Goal: Information Seeking & Learning: Find contact information

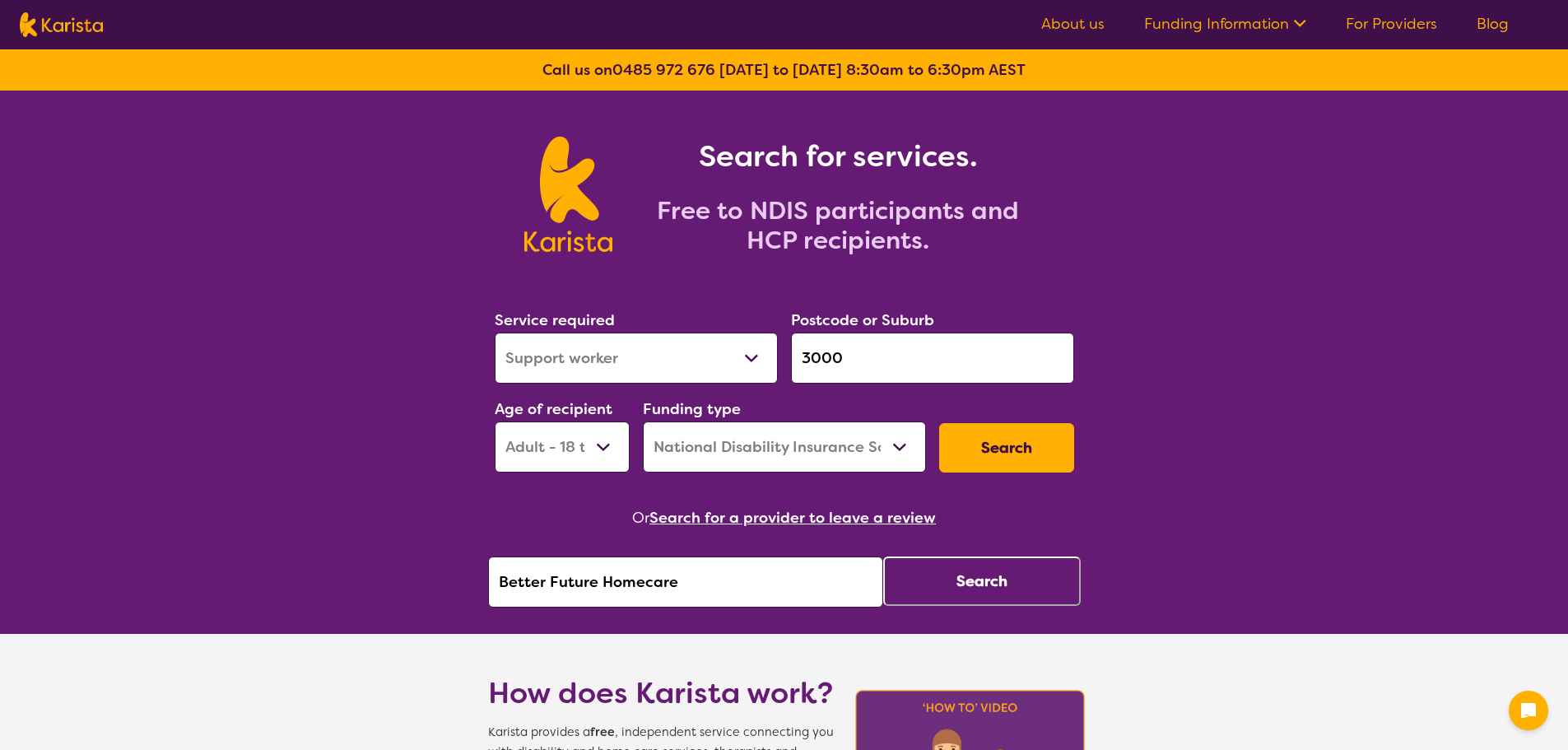
select select "Support worker"
select select "AD"
select select "NDIS"
click at [700, 592] on input "Better Future Homecare" at bounding box center [685, 581] width 395 height 51
drag, startPoint x: 463, startPoint y: 592, endPoint x: 121, endPoint y: 577, distance: 342.3
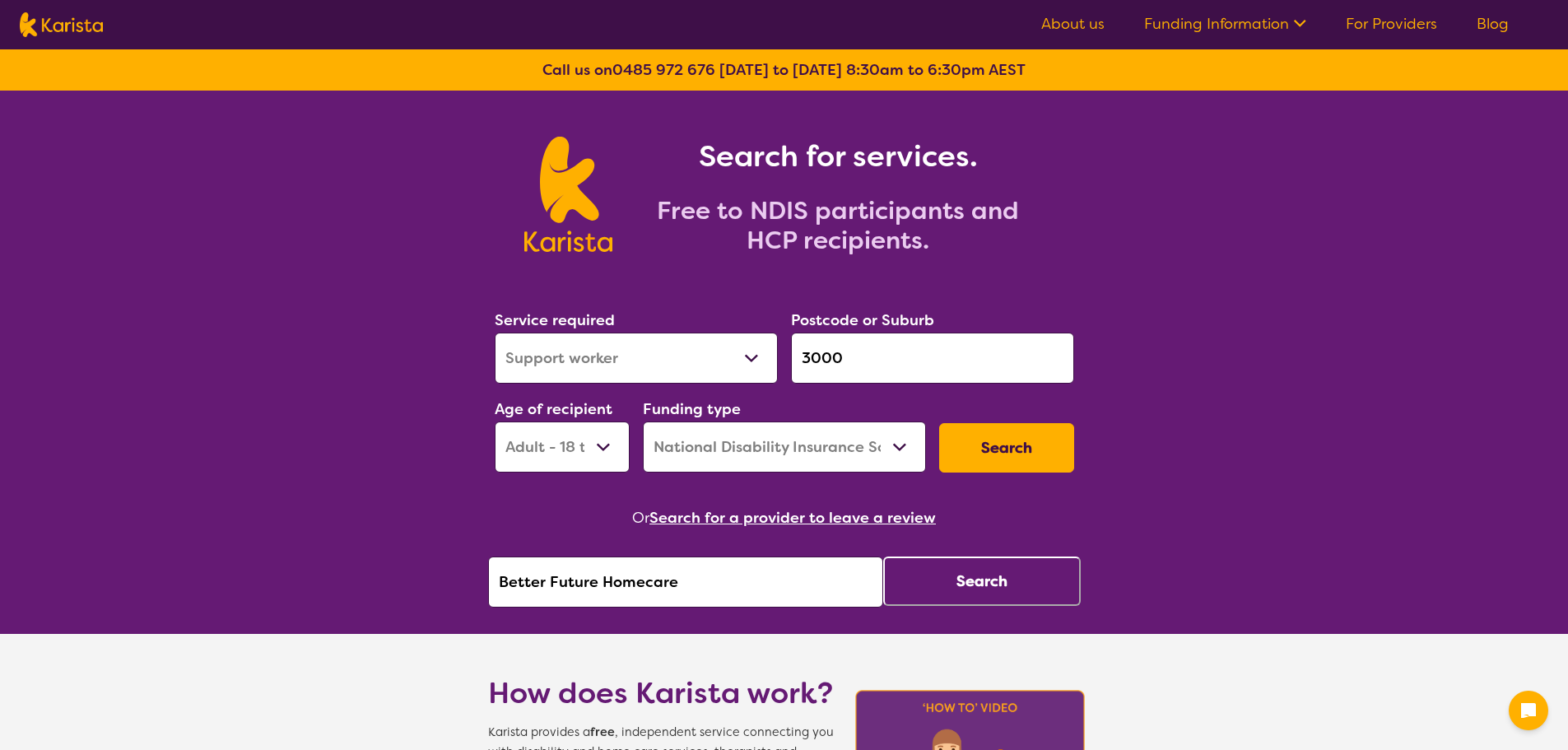
paste input "Advanced Quality Supports"
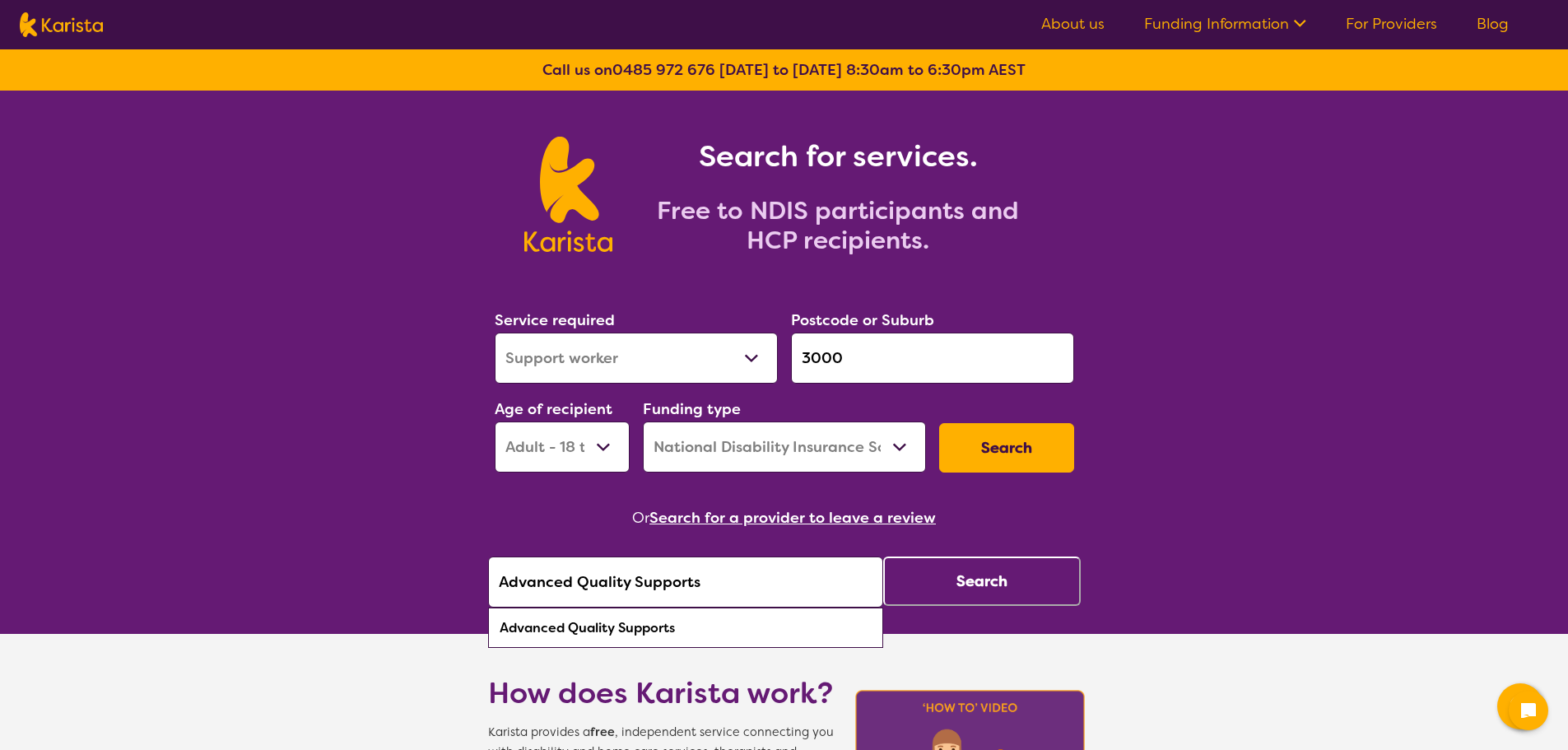
type input "Advanced Quality Supports"
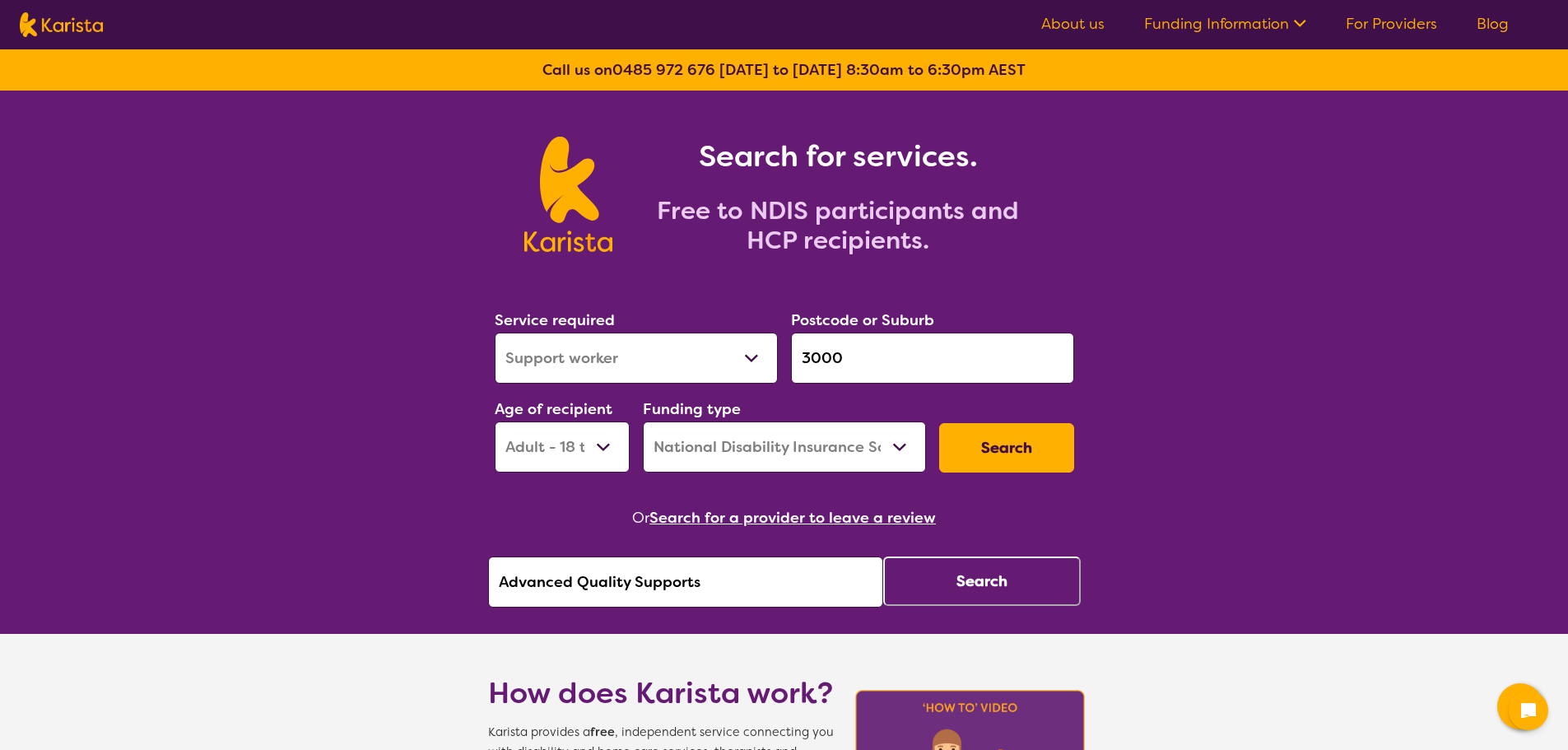
click at [994, 578] on button "Search" at bounding box center [982, 581] width 197 height 49
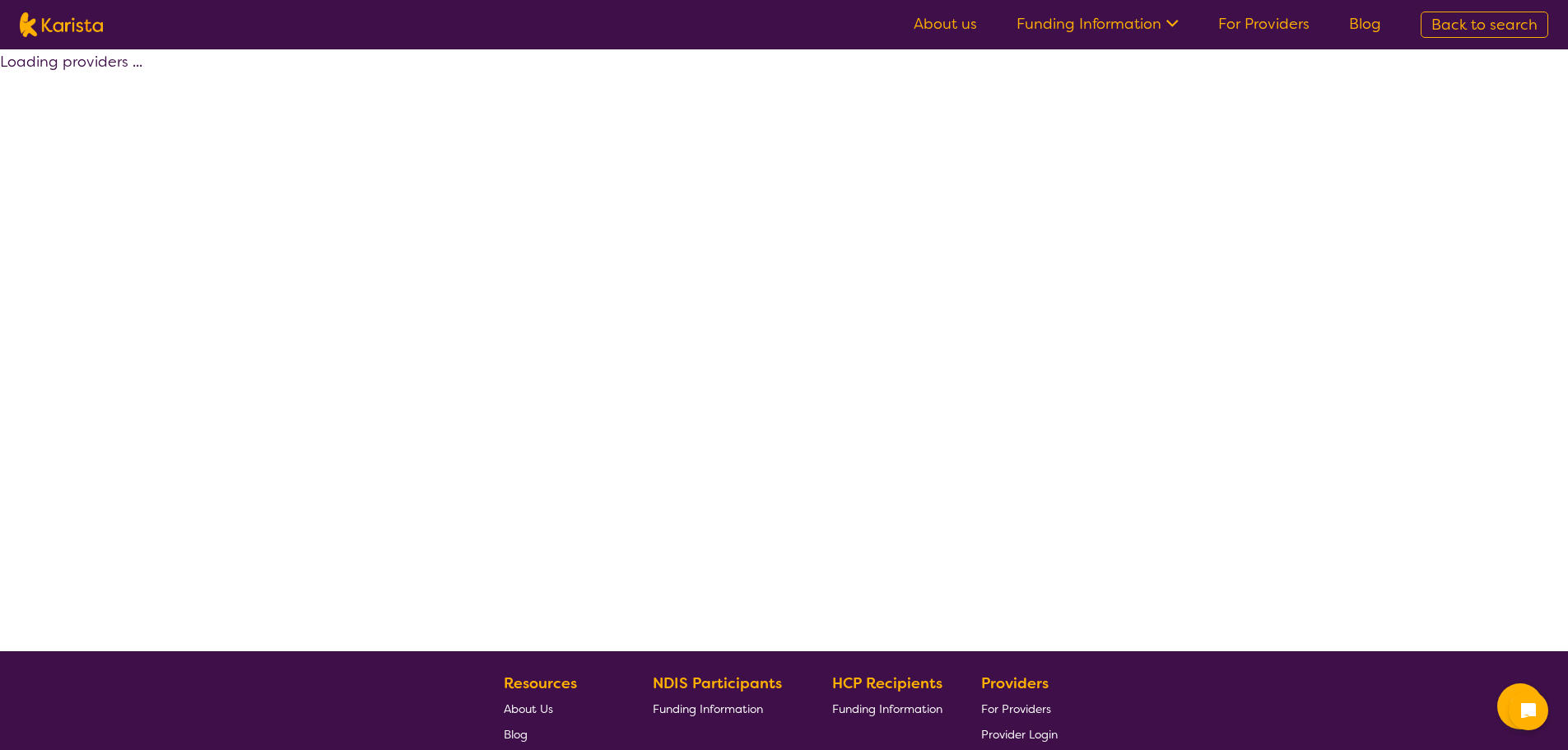
select select "by_score"
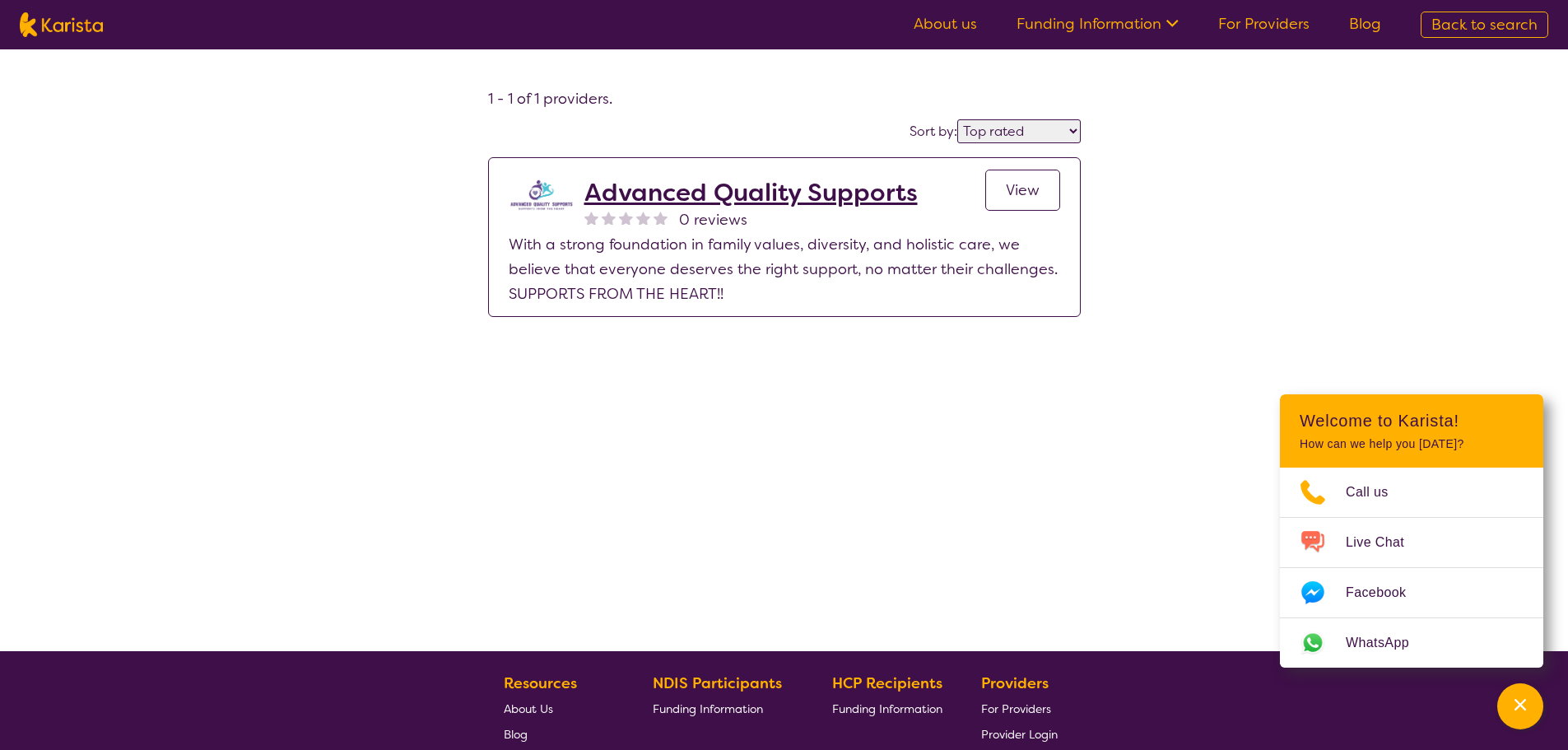
click at [1032, 189] on span "View" at bounding box center [1022, 190] width 33 height 19
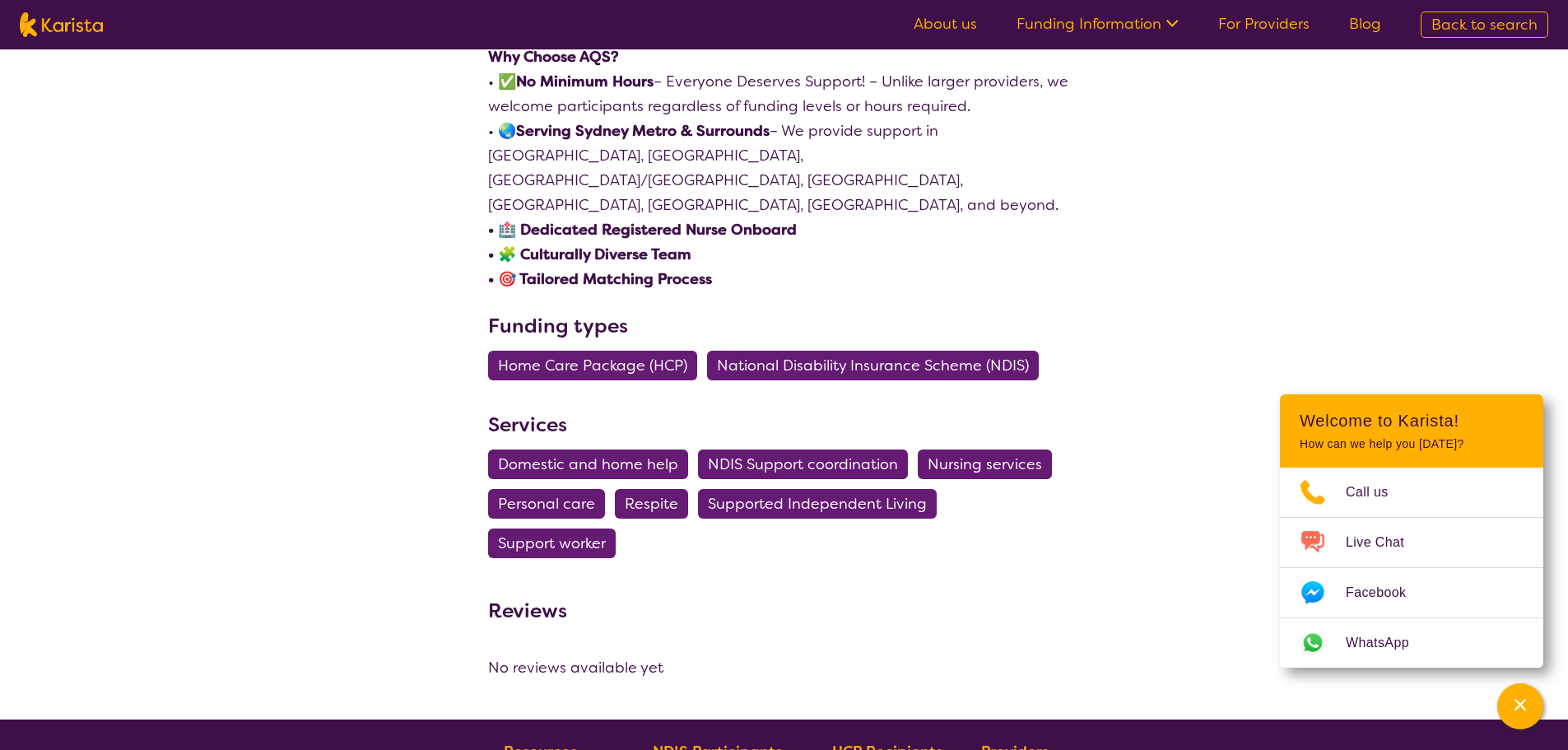
scroll to position [906, 0]
